Goal: Navigation & Orientation: Go to known website

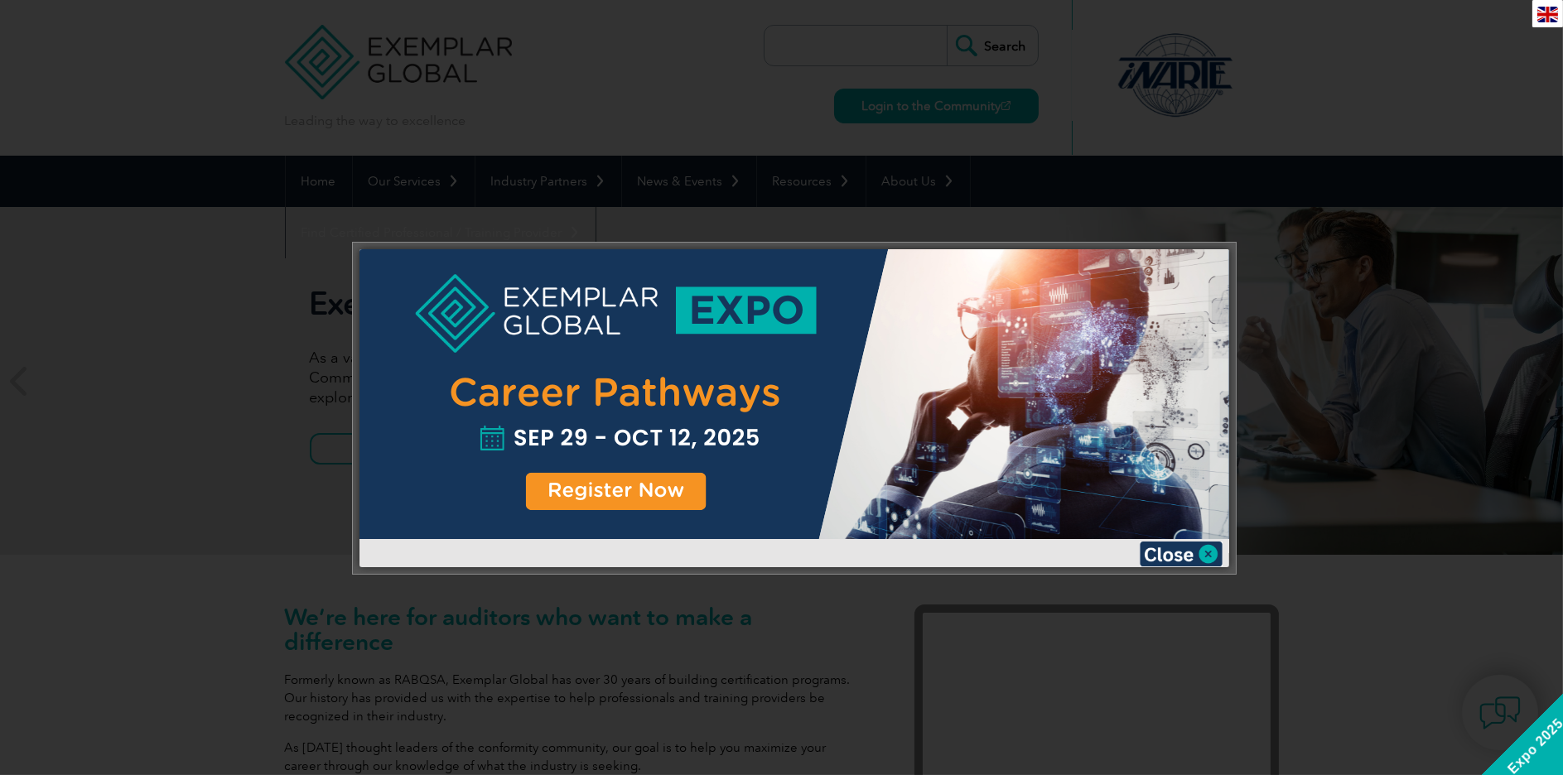
click at [712, 431] on div at bounding box center [795, 394] width 870 height 290
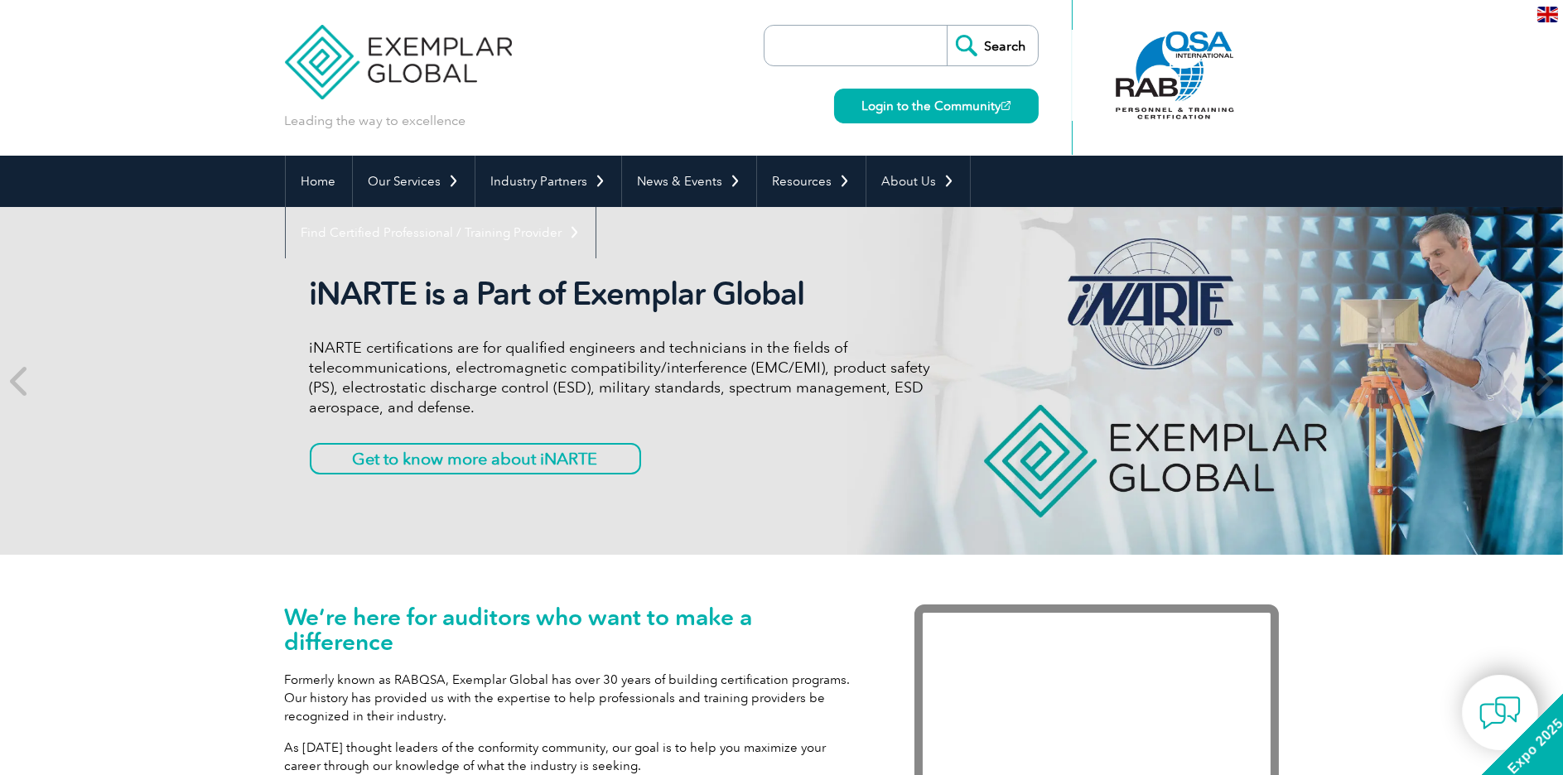
click at [755, 95] on div "Leading the way to excellence Search" at bounding box center [782, 78] width 994 height 156
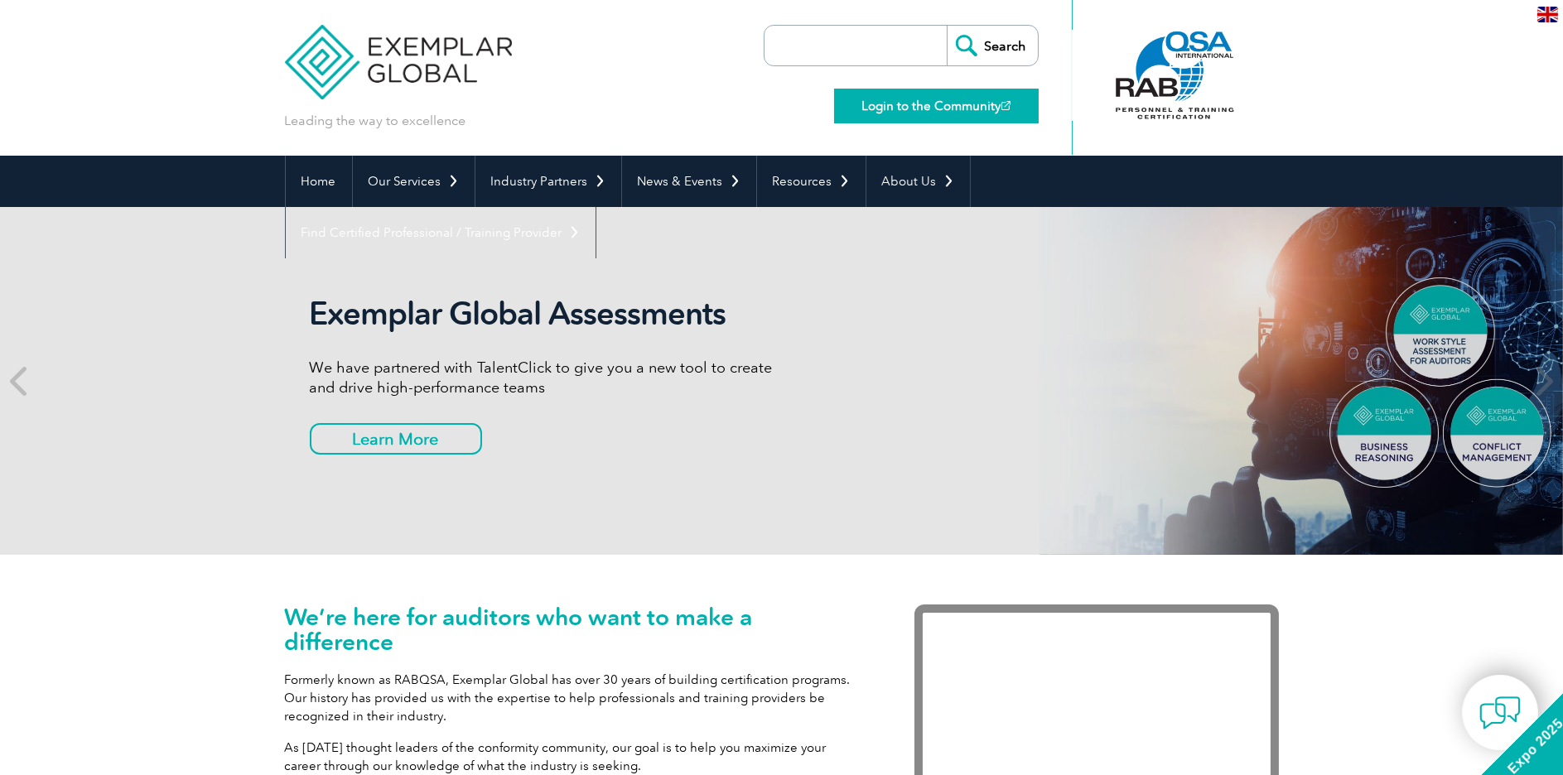
click at [917, 102] on link "Login to the Community" at bounding box center [936, 106] width 205 height 35
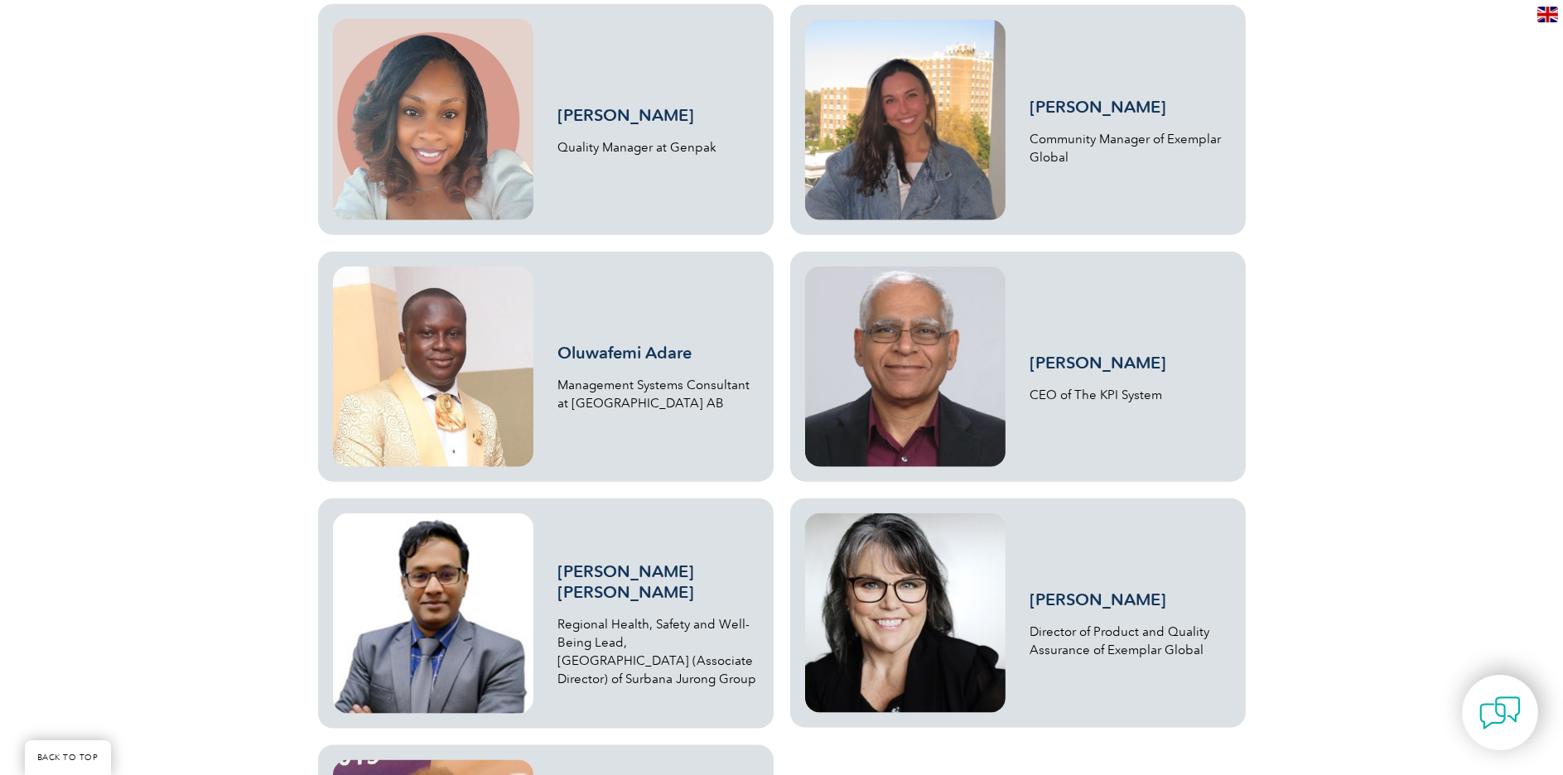
scroll to position [3950, 0]
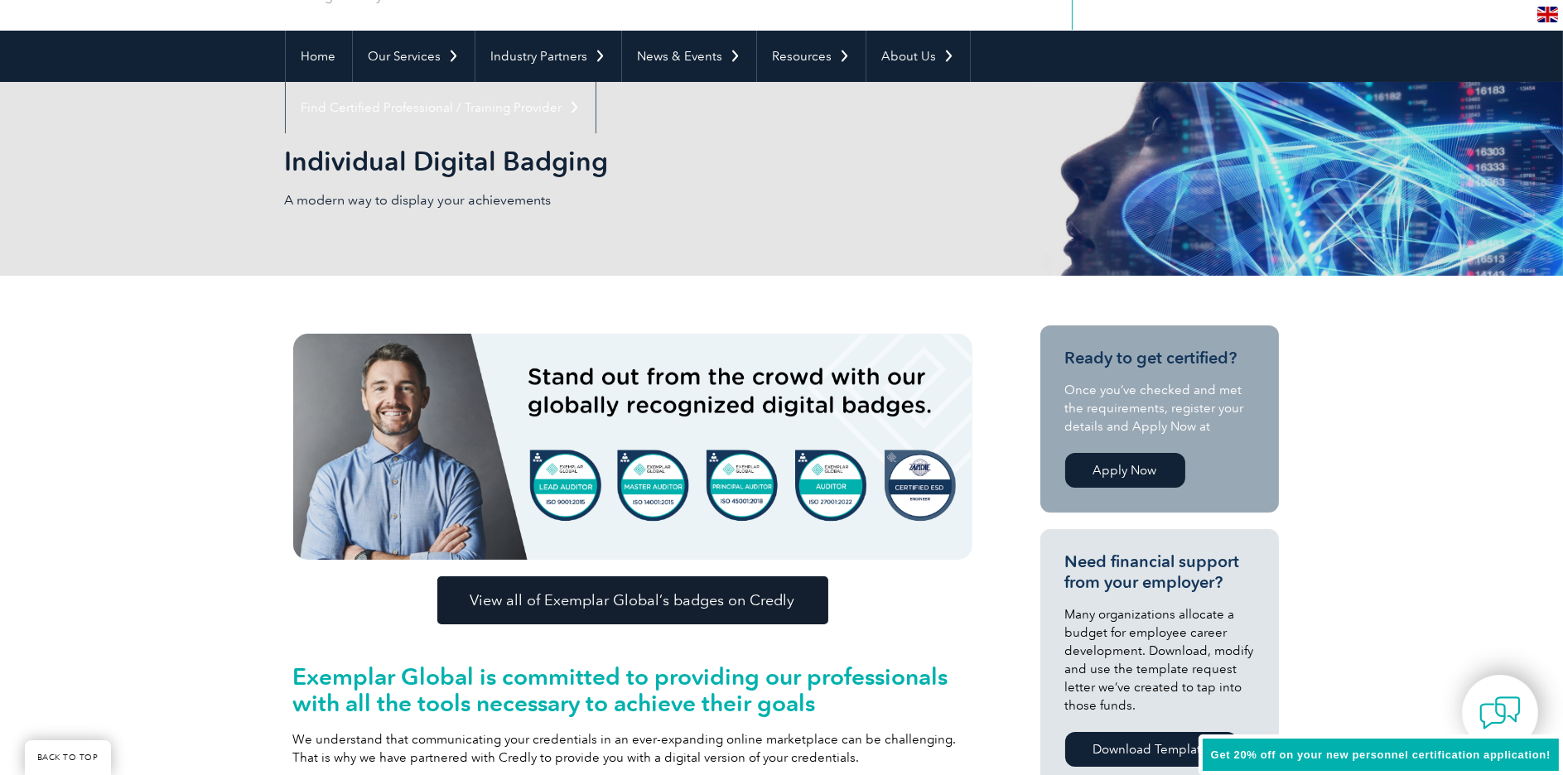
scroll to position [249, 0]
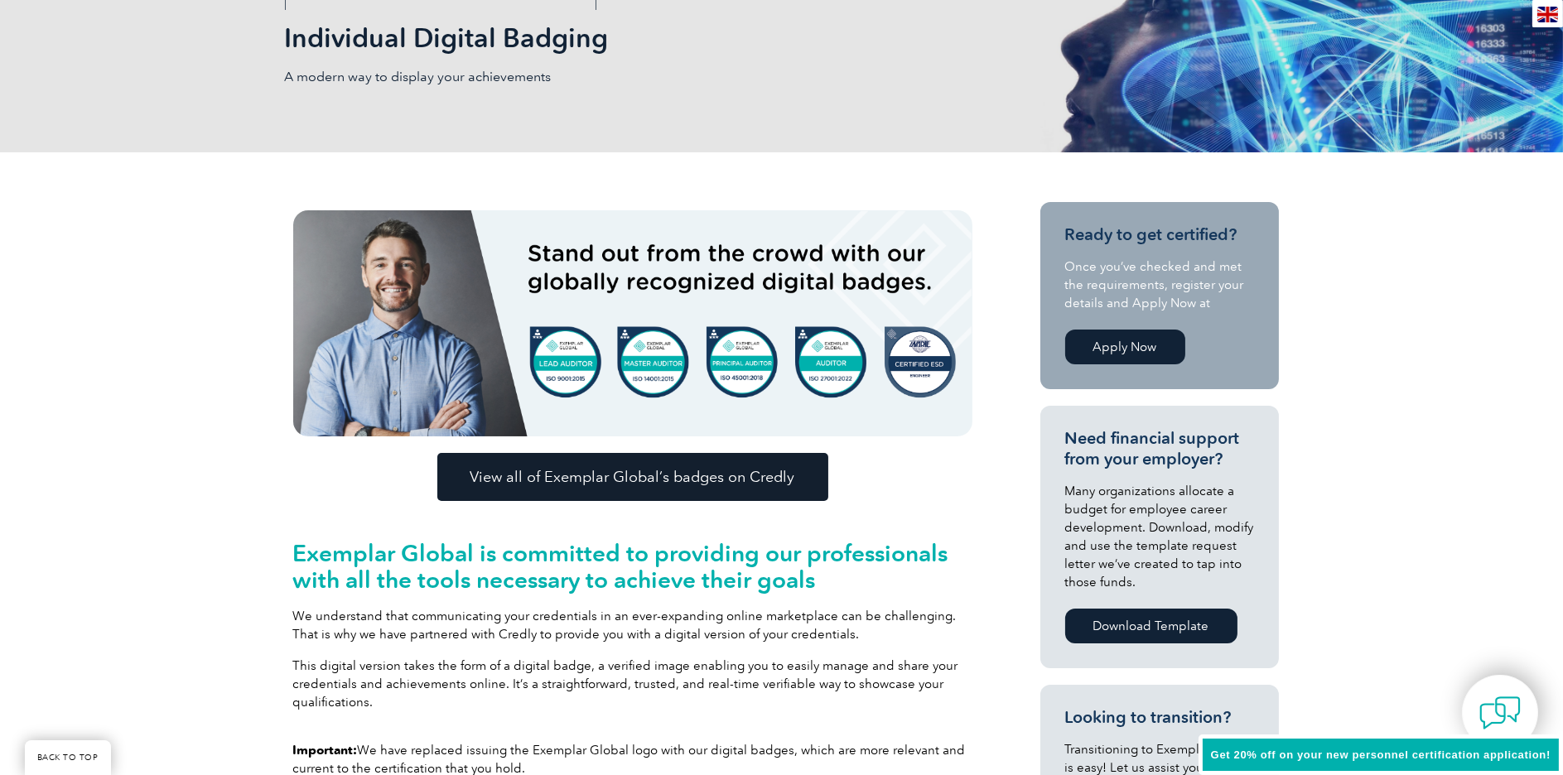
click at [686, 471] on span "View all of Exemplar Global’s badges on Credly" at bounding box center [633, 477] width 325 height 15
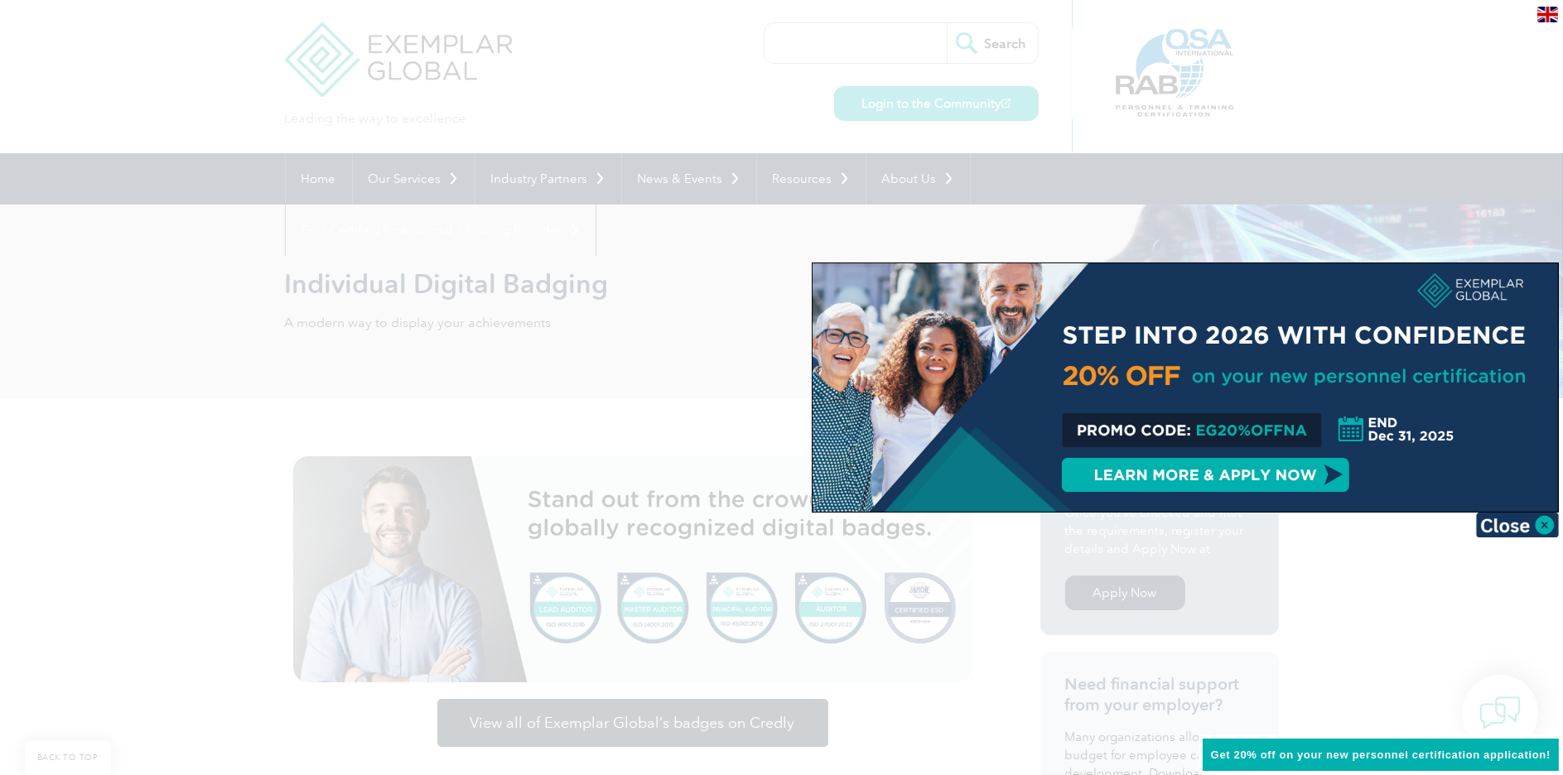
scroll to position [0, 0]
click at [631, 320] on div at bounding box center [781, 387] width 1563 height 775
